Goal: Navigation & Orientation: Find specific page/section

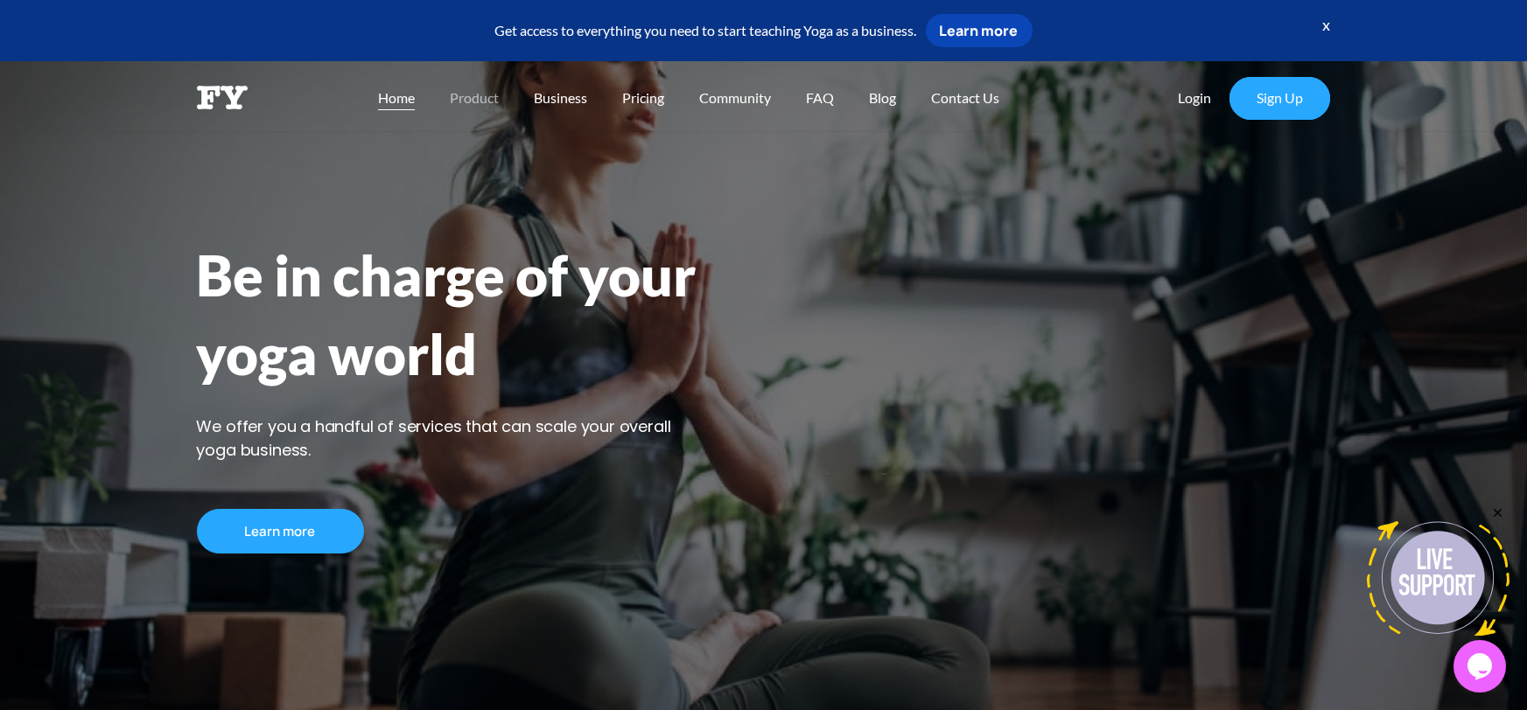
click at [484, 100] on span "Product" at bounding box center [474, 97] width 49 height 17
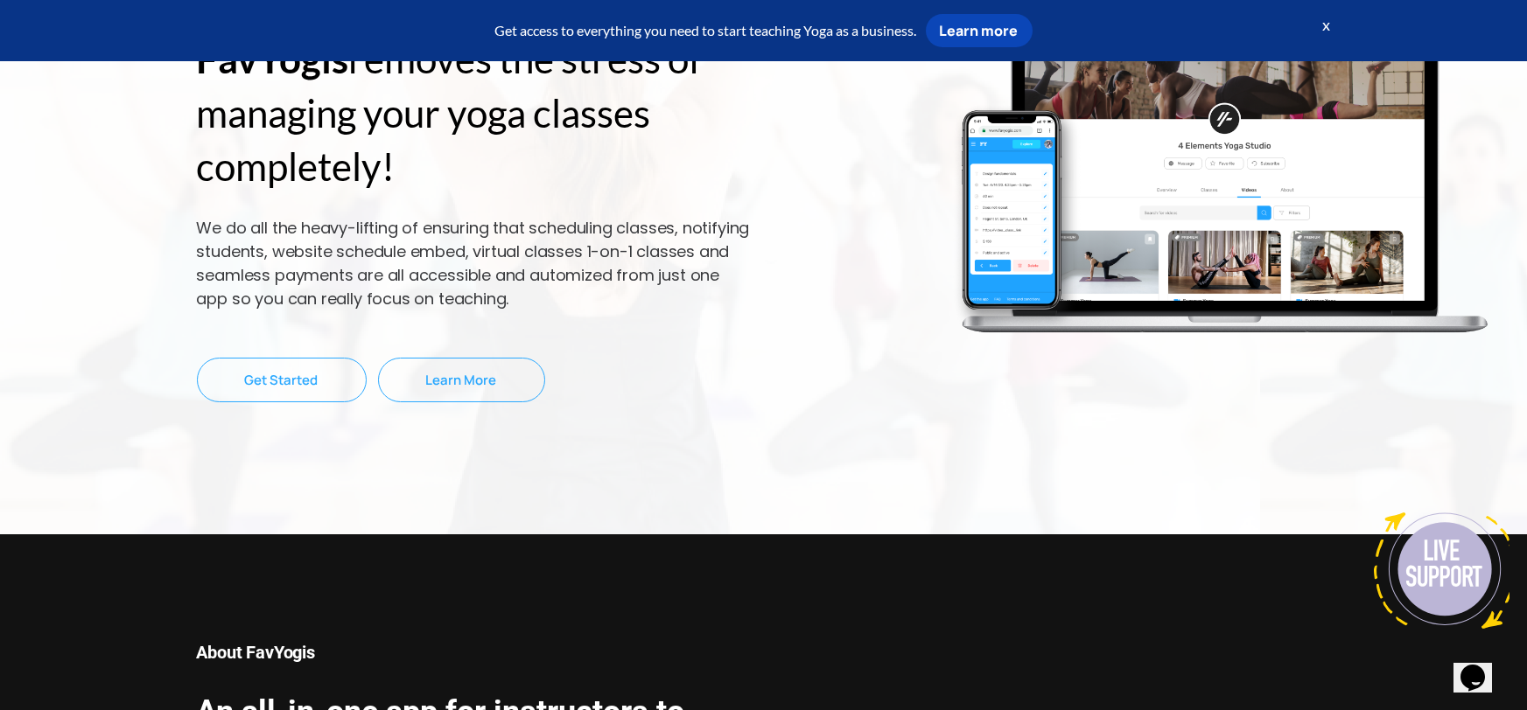
scroll to position [108, 0]
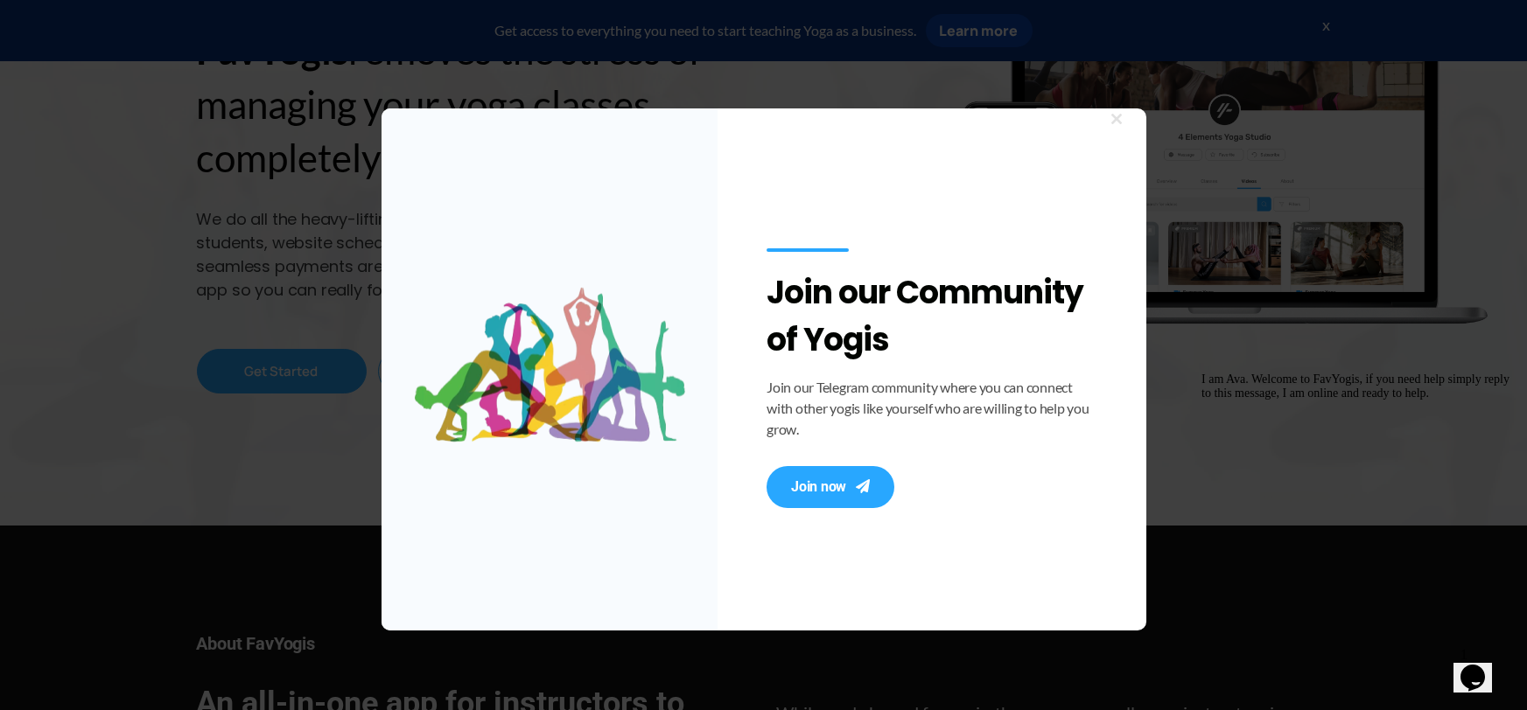
click at [1124, 122] on span at bounding box center [1117, 119] width 28 height 10
